Goal: Information Seeking & Learning: Learn about a topic

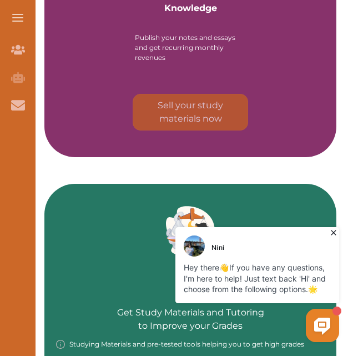
scroll to position [1554, 0]
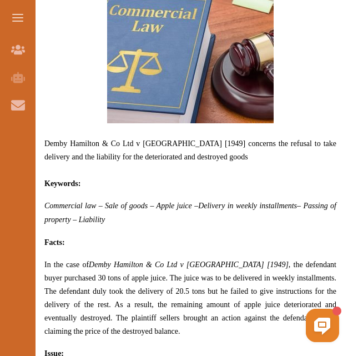
scroll to position [592, 0]
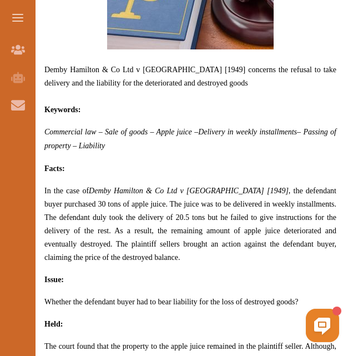
drag, startPoint x: 110, startPoint y: 241, endPoint x: 42, endPoint y: 170, distance: 98.5
drag, startPoint x: 44, startPoint y: 173, endPoint x: 117, endPoint y: 239, distance: 97.8
click at [117, 239] on p "In the case of Demby Hamilton & Co Ltd v Barden [1949] , the defendant buyer pu…" at bounding box center [190, 224] width 292 height 80
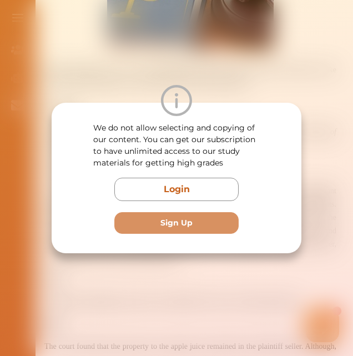
click at [118, 240] on div "We do not allow selecting and copying of our content. You can get our subscript…" at bounding box center [177, 178] width 250 height 150
click at [283, 83] on div "We do not allow selecting and copying of our content. You can get our subscript…" at bounding box center [176, 178] width 353 height 356
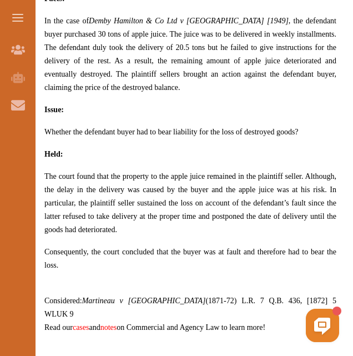
scroll to position [740, 0]
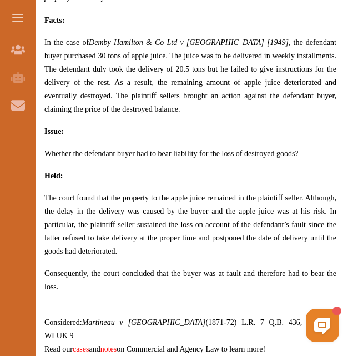
drag, startPoint x: 59, startPoint y: 198, endPoint x: 50, endPoint y: 31, distance: 167.3
click at [50, 31] on p "Demby Hamilton & Co Ltd v Barden [1949] concerns the refusal to take delivery a…" at bounding box center [190, 66] width 292 height 603
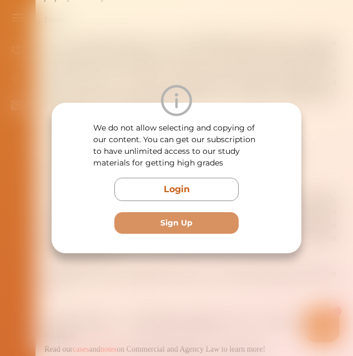
click at [220, 50] on div "We do not allow selecting and copying of our content. You can get our subscript…" at bounding box center [176, 178] width 353 height 356
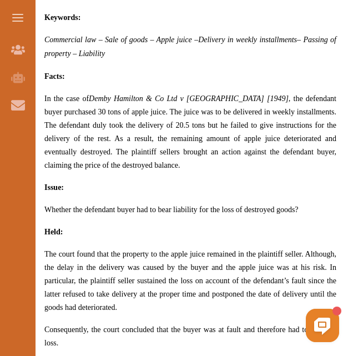
scroll to position [666, 0]
